Goal: Information Seeking & Learning: Learn about a topic

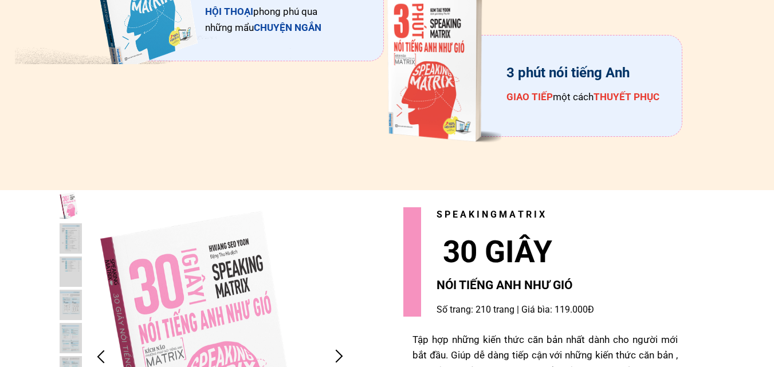
scroll to position [2406, 0]
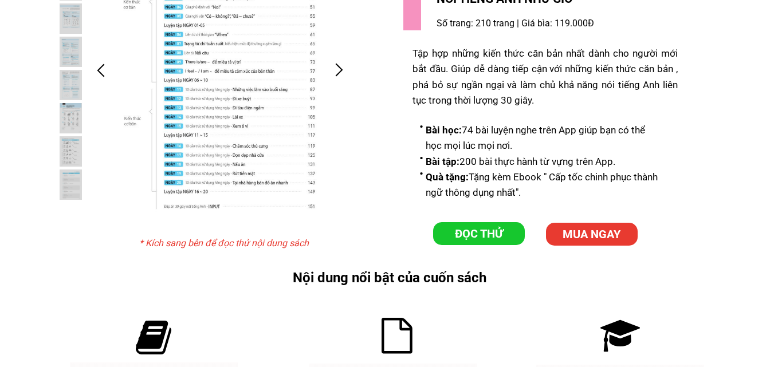
click at [461, 234] on p "ĐỌC THỬ" at bounding box center [479, 233] width 92 height 23
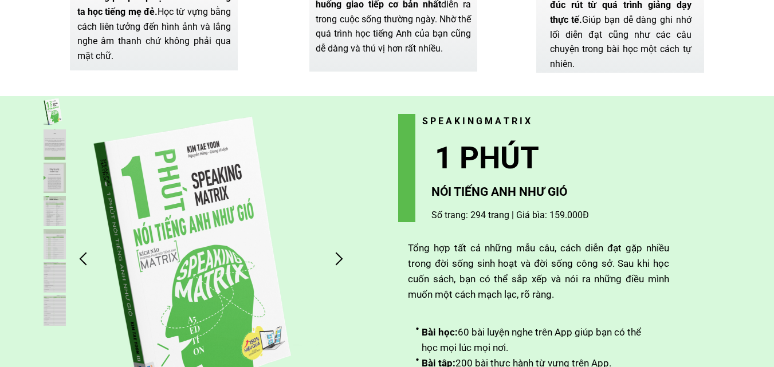
scroll to position [2922, 0]
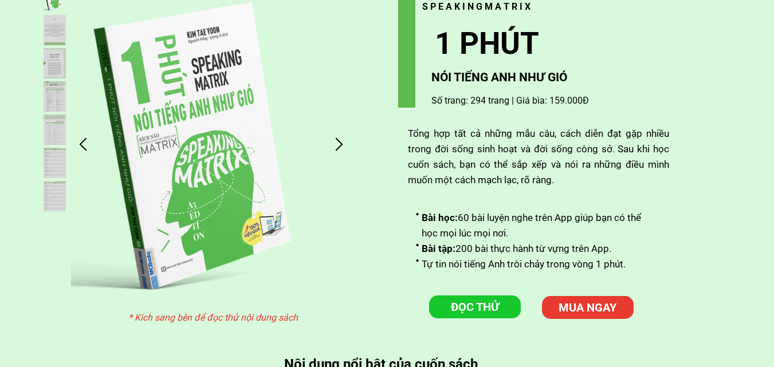
click at [336, 148] on div at bounding box center [338, 144] width 19 height 19
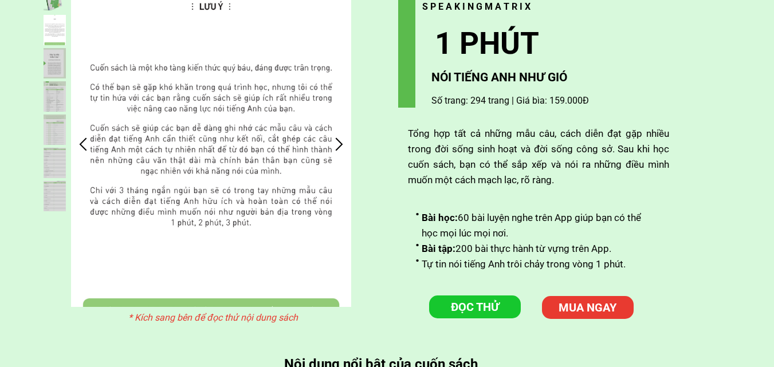
click at [336, 148] on div at bounding box center [338, 144] width 19 height 19
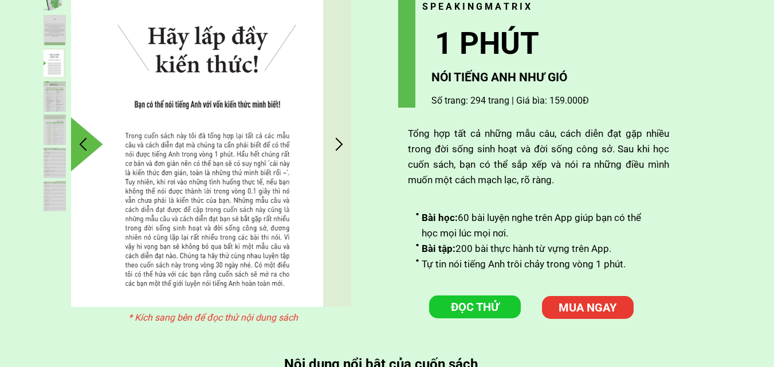
click at [336, 148] on div at bounding box center [338, 144] width 19 height 19
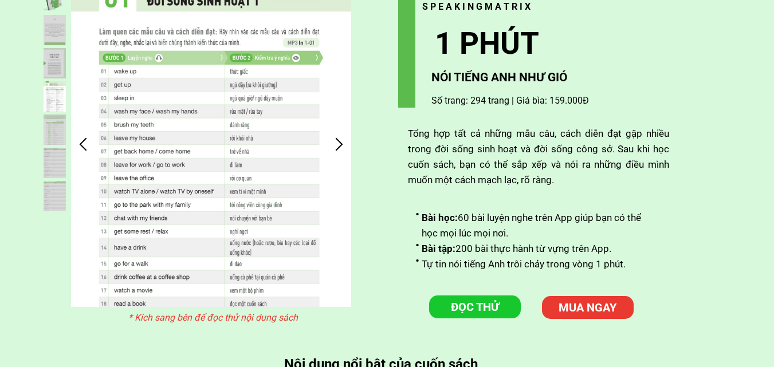
click at [336, 148] on div at bounding box center [338, 144] width 19 height 19
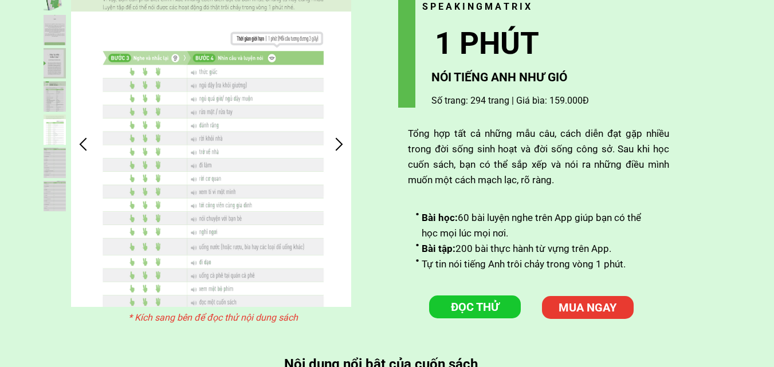
click at [336, 148] on div at bounding box center [338, 144] width 19 height 19
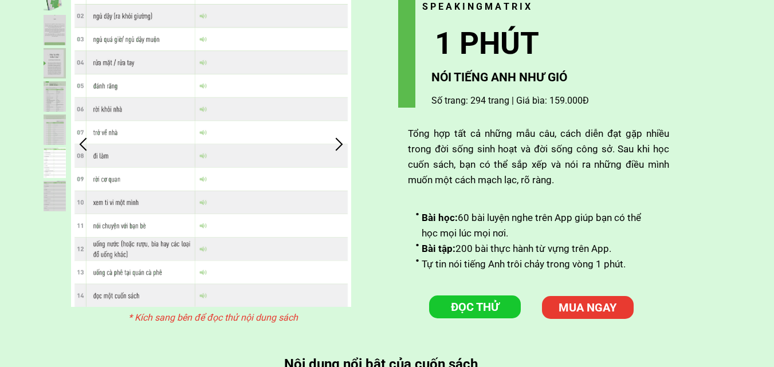
click at [336, 148] on div at bounding box center [338, 144] width 19 height 19
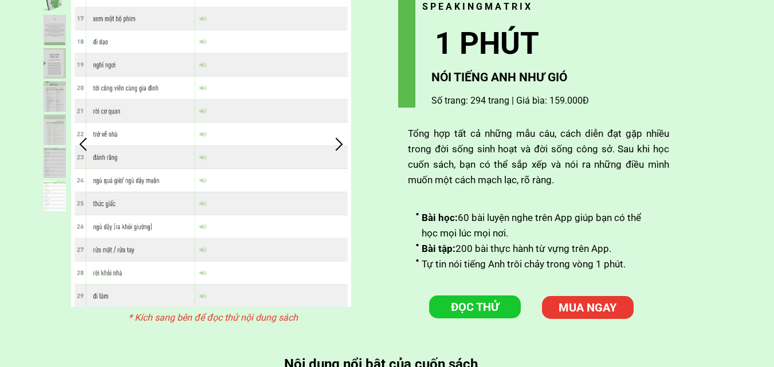
click at [336, 148] on div at bounding box center [338, 144] width 19 height 19
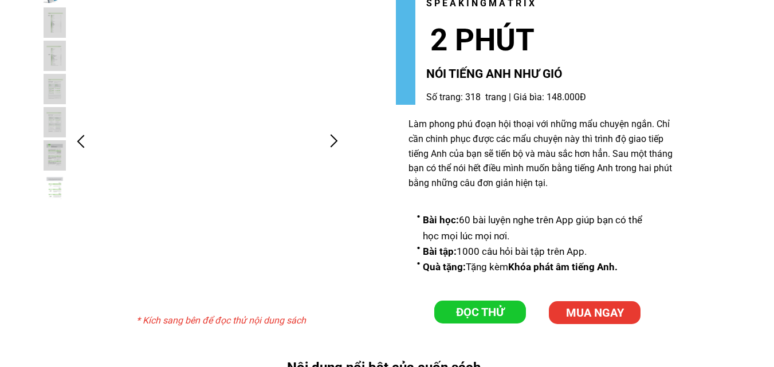
scroll to position [3437, 0]
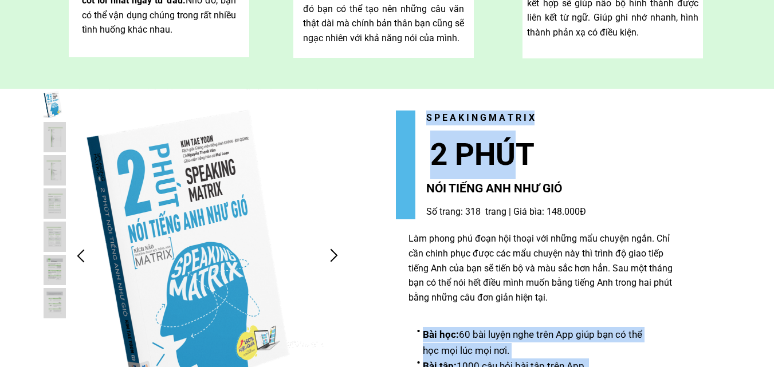
drag, startPoint x: 425, startPoint y: 140, endPoint x: 521, endPoint y: 174, distance: 101.8
click at [521, 174] on div "Bài học: 60 bài luyện nghe trên App giúp bạn có thể học mọi lúc mọi nơi. Bài tậ…" at bounding box center [583, 250] width 374 height 278
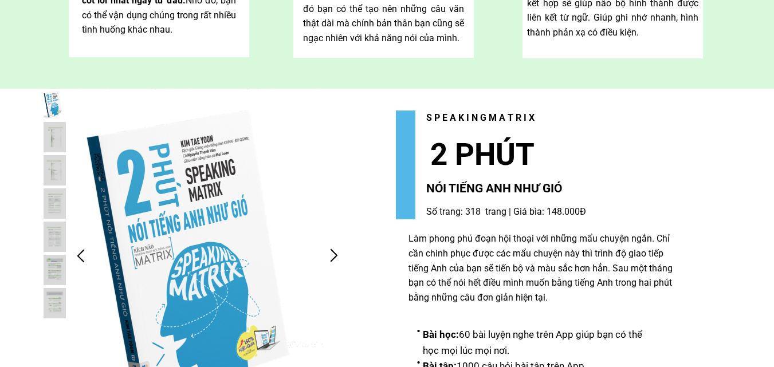
click at [643, 167] on div "Bài học: 60 bài luyện nghe trên App giúp bạn có thể học mọi lúc mọi nơi. Bài tậ…" at bounding box center [583, 250] width 374 height 278
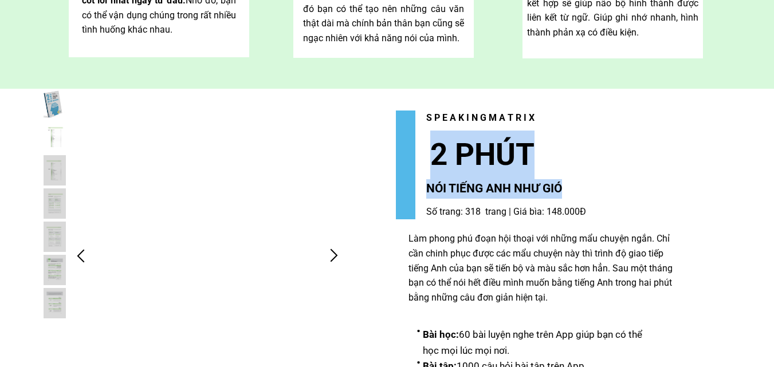
drag, startPoint x: 433, startPoint y: 145, endPoint x: 570, endPoint y: 187, distance: 143.2
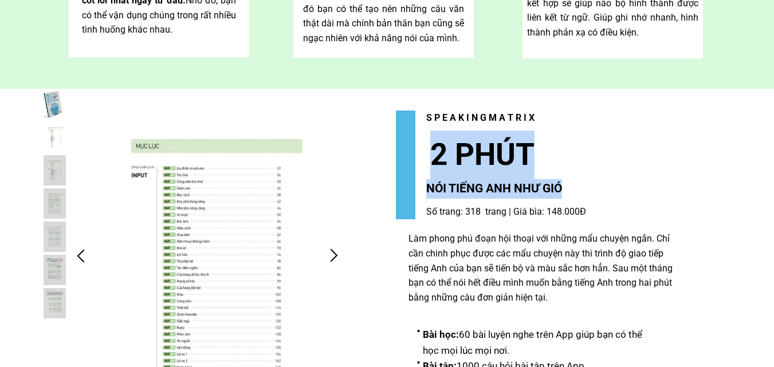
click at [570, 187] on div "Bài học: 60 bài luyện nghe trên App giúp bạn có thể học mọi lúc mọi nơi. Bài tậ…" at bounding box center [583, 250] width 374 height 278
copy div "2 PHÚT NÓI TIẾNG ANH NHƯ GIÓ"
